Goal: Task Accomplishment & Management: Manage account settings

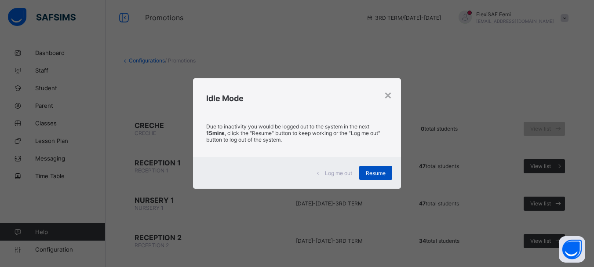
click at [378, 175] on span "Resume" at bounding box center [376, 173] width 20 height 7
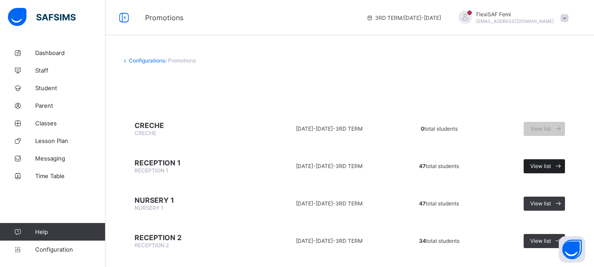
click at [545, 166] on span "View list" at bounding box center [541, 166] width 21 height 7
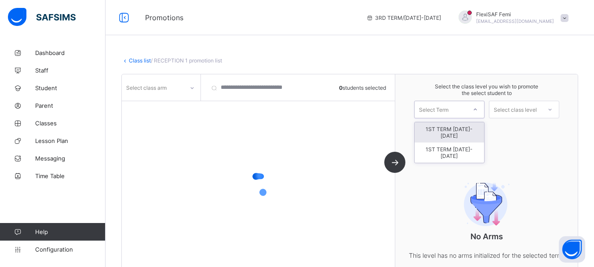
click at [462, 115] on div "Select Term" at bounding box center [441, 109] width 52 height 12
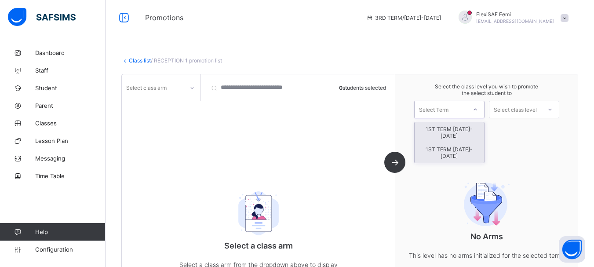
click at [447, 145] on div "1ST TERM [DATE]-[DATE]" at bounding box center [450, 153] width 70 height 20
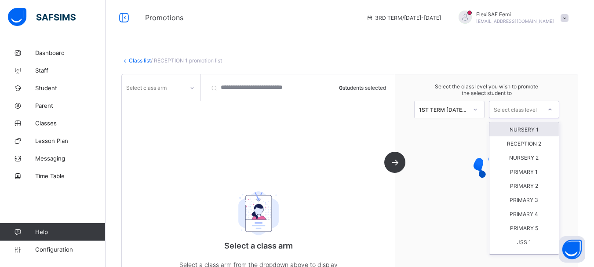
click at [529, 107] on div "Select class level" at bounding box center [515, 110] width 43 height 18
click at [525, 128] on div "NURSERY 1" at bounding box center [525, 129] width 70 height 14
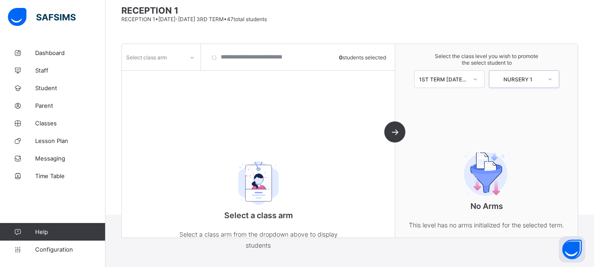
scroll to position [73, 0]
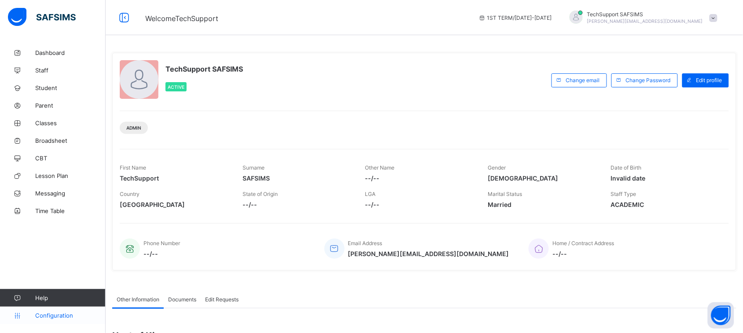
click at [56, 317] on span "Configuration" at bounding box center [70, 315] width 70 height 7
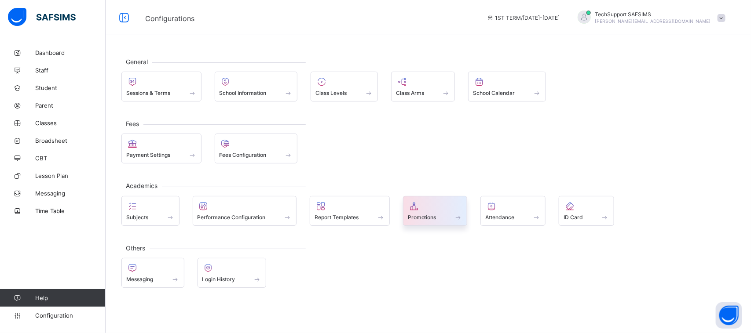
click at [427, 214] on span at bounding box center [435, 213] width 55 height 2
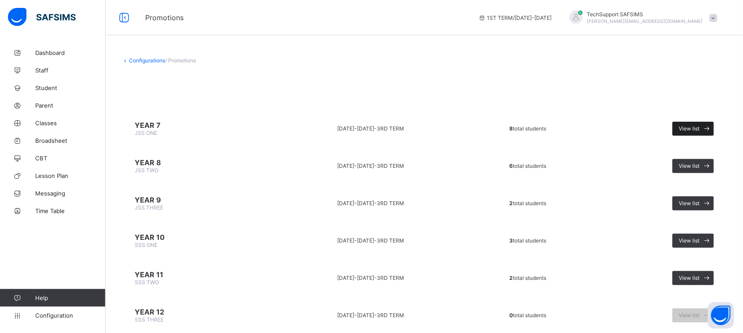
click at [698, 128] on span "View list" at bounding box center [689, 128] width 21 height 7
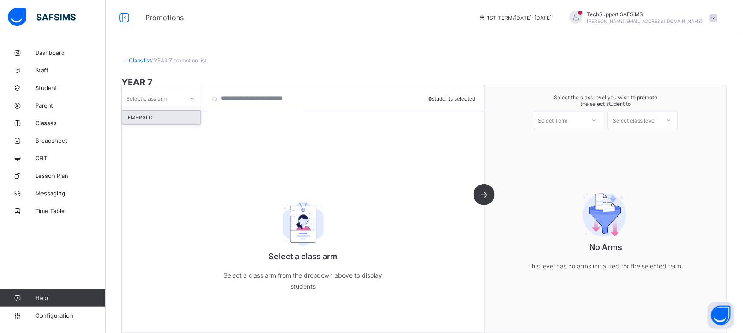
click at [173, 106] on div "Select class arm" at bounding box center [161, 98] width 79 height 17
click at [142, 119] on div "EMERALD" at bounding box center [161, 118] width 78 height 14
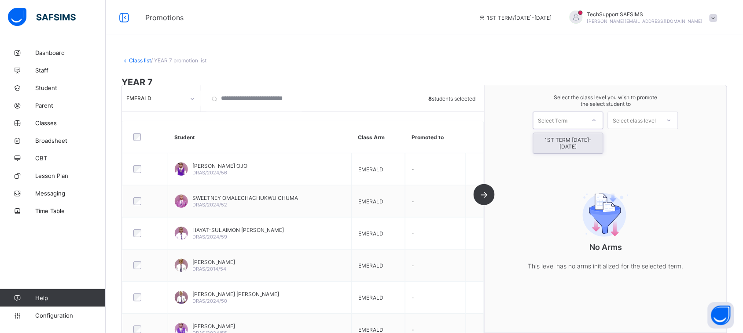
click at [582, 121] on div "Select Term" at bounding box center [559, 120] width 52 height 12
click at [575, 141] on div "1ST TERM [DATE]-[DATE]" at bounding box center [568, 143] width 70 height 20
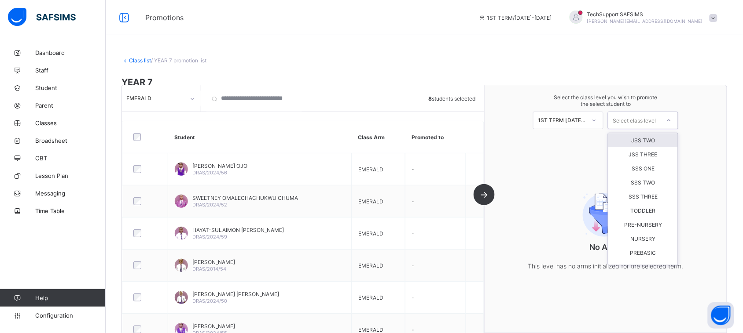
click at [660, 121] on div "Select class level" at bounding box center [634, 120] width 52 height 12
click at [645, 139] on div "JSS TWO" at bounding box center [643, 140] width 70 height 14
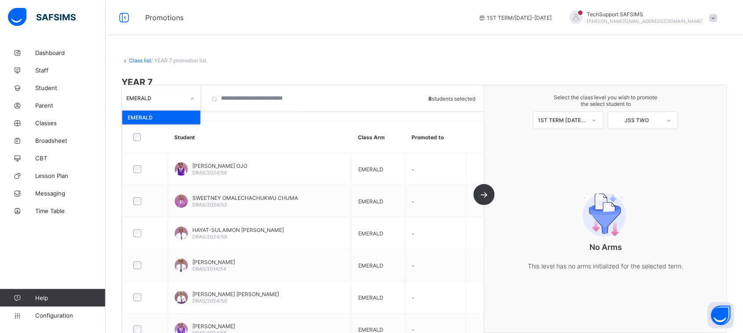
click at [150, 99] on div "EMERALD" at bounding box center [155, 98] width 59 height 7
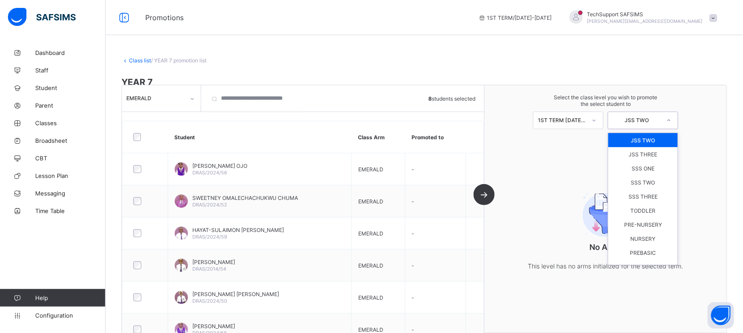
click at [652, 124] on div "JSS TWO" at bounding box center [634, 120] width 52 height 12
click at [44, 124] on span "Classes" at bounding box center [70, 123] width 70 height 7
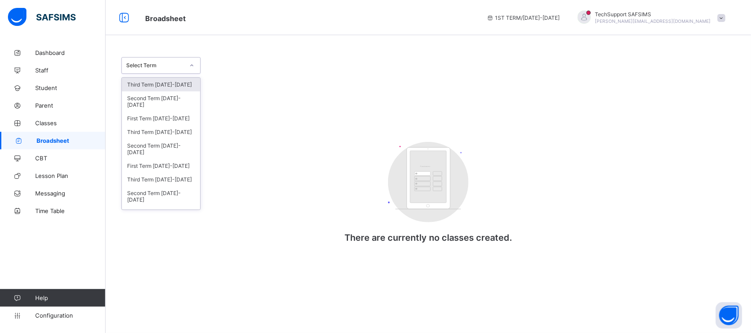
click at [178, 64] on div "Select Term" at bounding box center [155, 65] width 58 height 7
click at [174, 128] on div "Third Term [DATE]-[DATE]" at bounding box center [161, 132] width 78 height 14
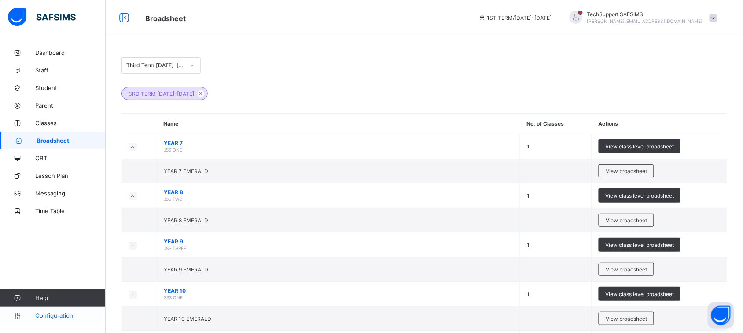
click at [65, 315] on span "Configuration" at bounding box center [70, 315] width 70 height 7
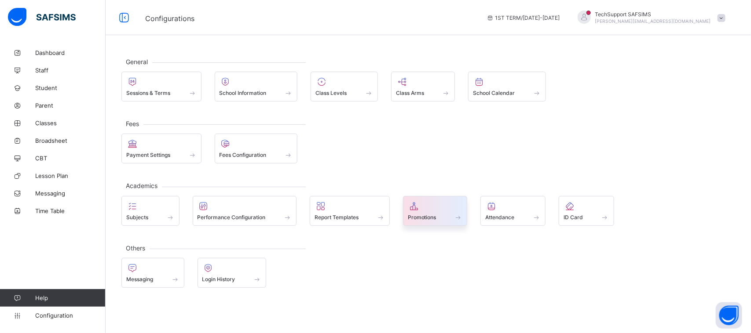
click at [424, 210] on div at bounding box center [435, 206] width 55 height 11
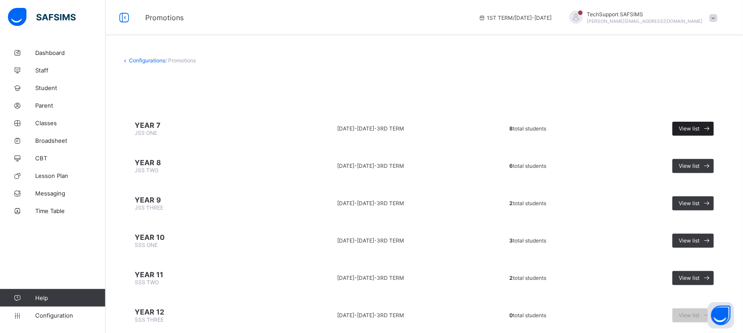
click at [684, 125] on div "View list" at bounding box center [692, 129] width 41 height 14
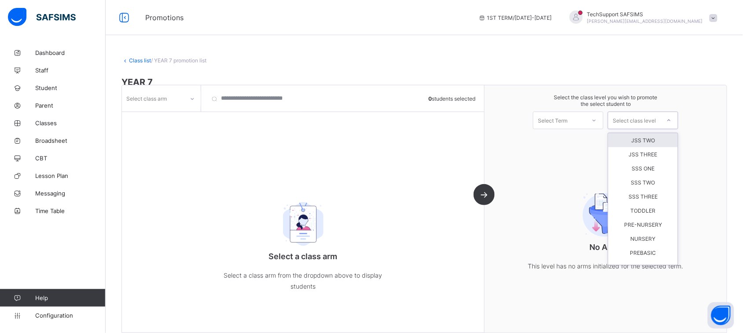
click at [642, 116] on div "Select class level" at bounding box center [633, 121] width 43 height 18
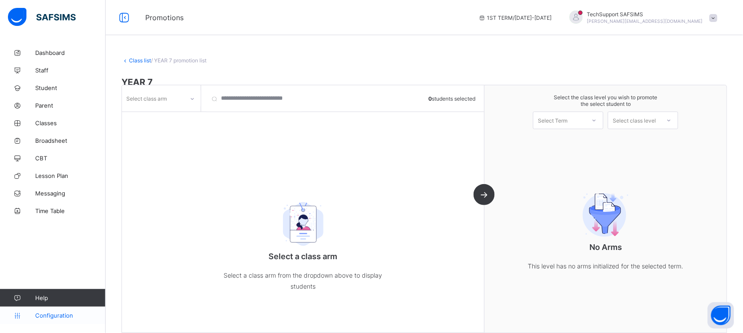
click at [55, 315] on span "Configuration" at bounding box center [70, 315] width 70 height 7
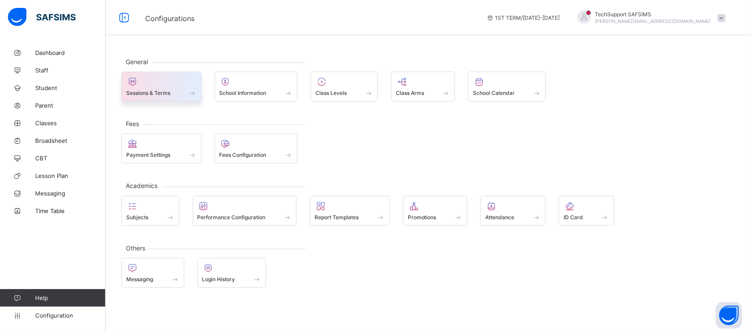
click at [148, 90] on div "Sessions & Terms" at bounding box center [161, 92] width 70 height 7
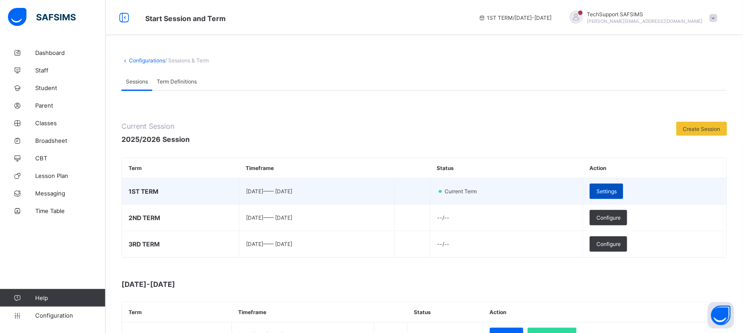
click at [616, 192] on span "Settings" at bounding box center [606, 191] width 20 height 7
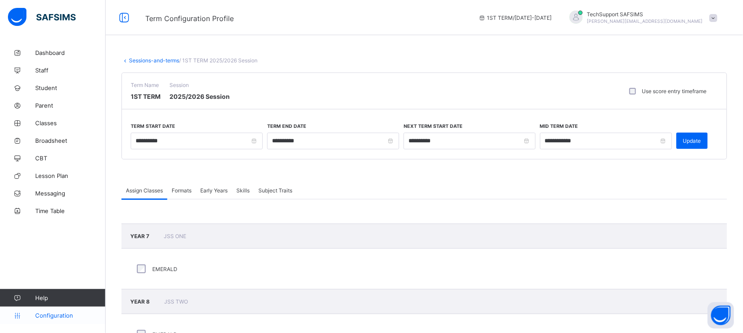
click at [51, 311] on link "Configuration" at bounding box center [52, 316] width 105 height 18
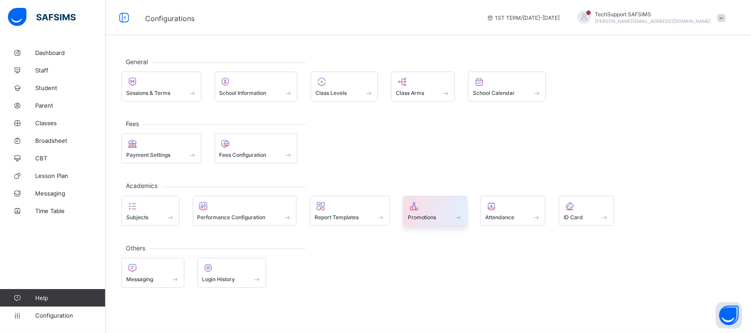
click at [445, 212] on div at bounding box center [435, 206] width 55 height 11
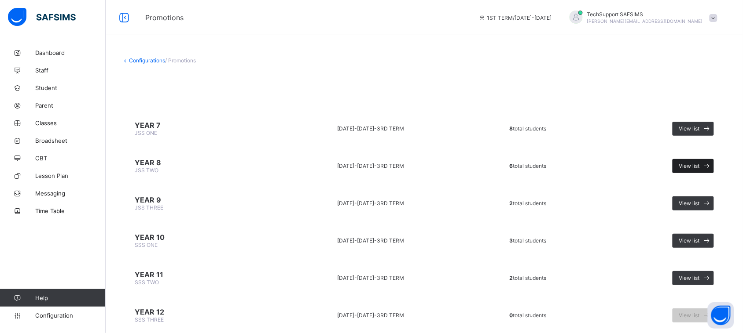
click at [699, 166] on span "View list" at bounding box center [689, 166] width 21 height 7
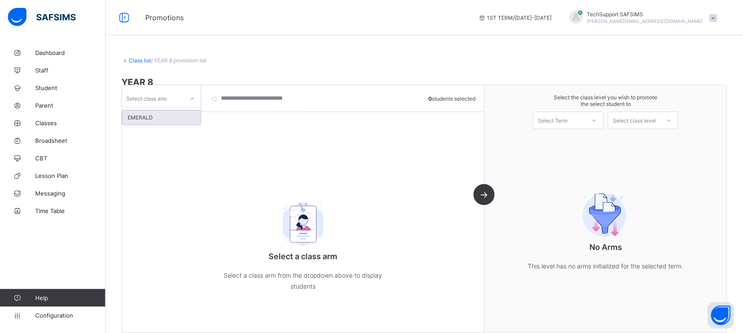
click at [181, 104] on div "Select class arm" at bounding box center [153, 98] width 62 height 12
click at [153, 120] on div "EMERALD" at bounding box center [161, 118] width 78 height 14
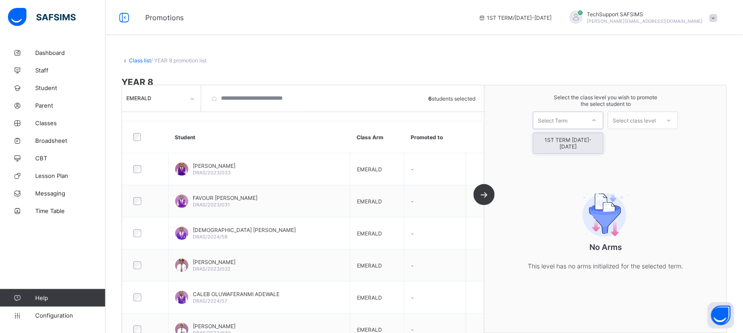
click at [597, 121] on icon at bounding box center [593, 120] width 5 height 9
click at [568, 135] on div "1ST TERM [DATE]-[DATE]" at bounding box center [568, 143] width 70 height 20
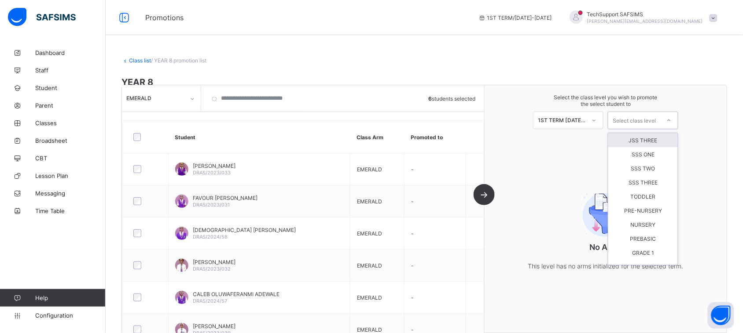
click at [641, 121] on div "Select class level" at bounding box center [633, 121] width 43 height 18
click at [655, 139] on div "JSS THREE" at bounding box center [643, 140] width 70 height 14
click at [661, 120] on div "JSS THREE" at bounding box center [636, 120] width 48 height 7
